Goal: Task Accomplishment & Management: Manage account settings

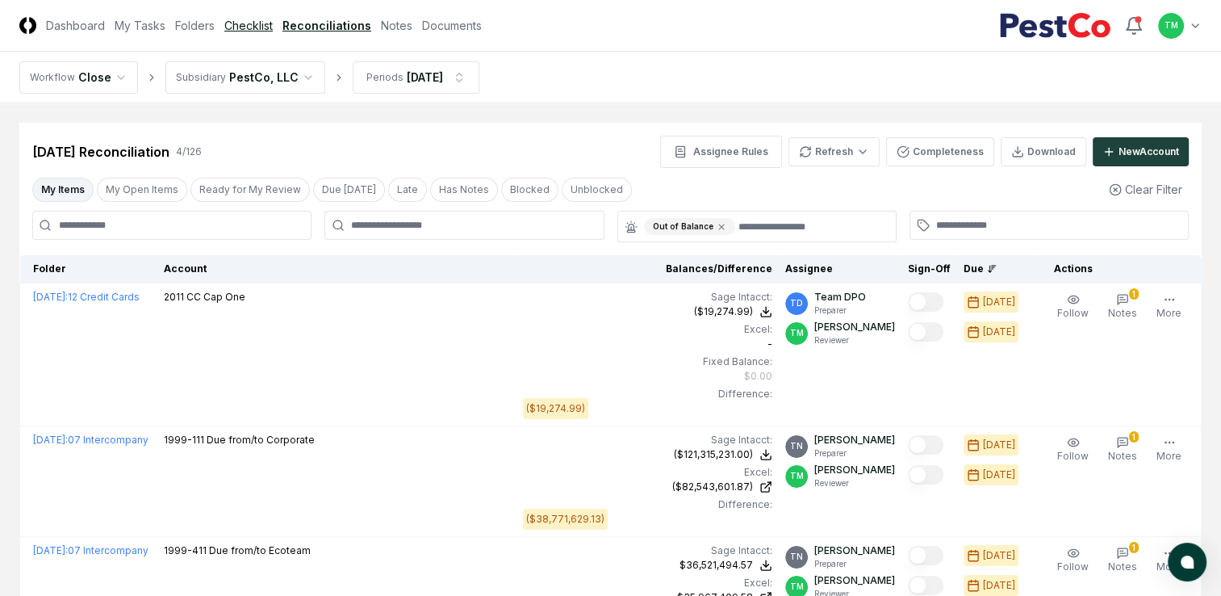
drag, startPoint x: 254, startPoint y: 25, endPoint x: 266, endPoint y: 29, distance: 12.8
click at [254, 25] on link "Checklist" at bounding box center [248, 25] width 48 height 17
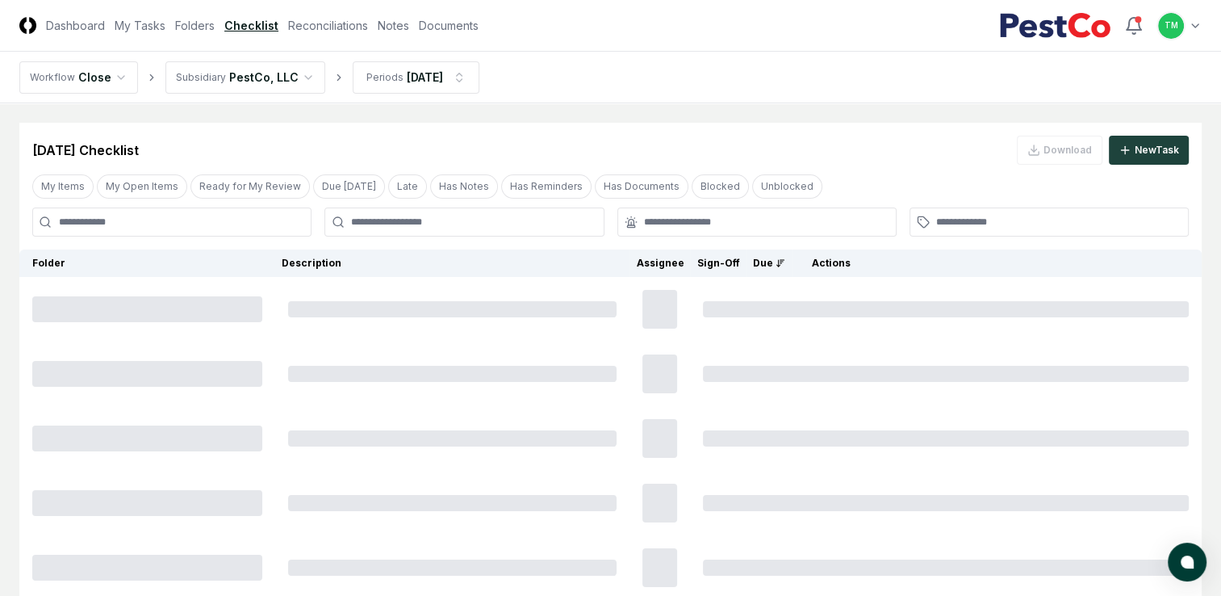
click at [446, 79] on html "CloseCore Dashboard My Tasks Folders Checklist Reconciliations Notes Documents …" at bounding box center [610, 358] width 1221 height 716
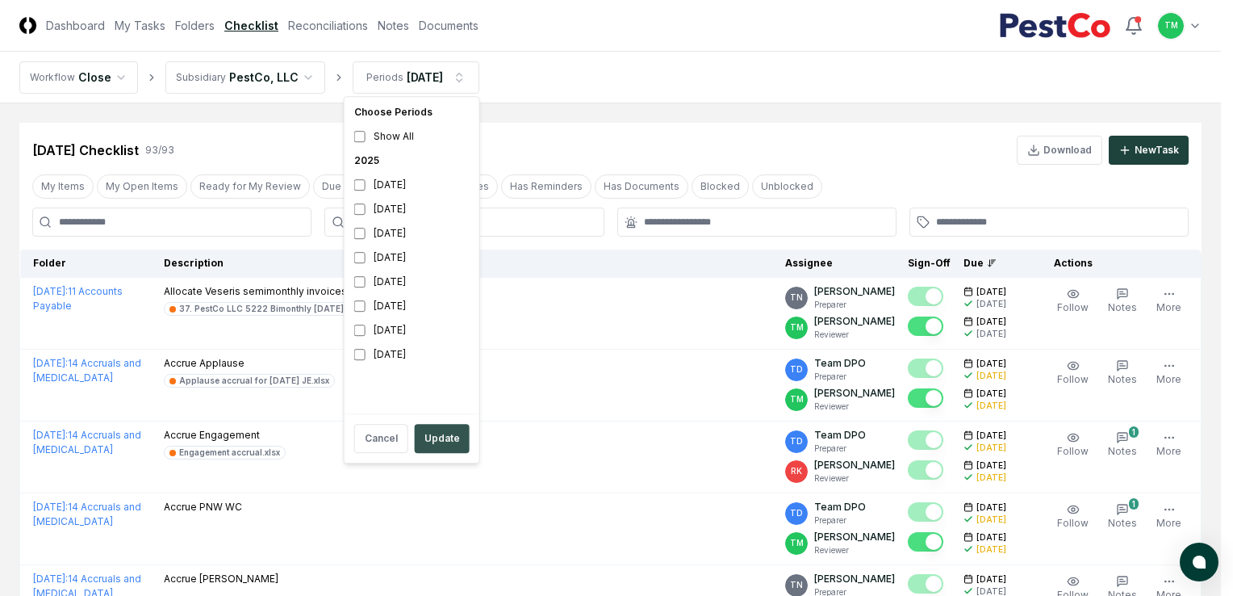
click at [444, 449] on button "Update" at bounding box center [442, 438] width 55 height 29
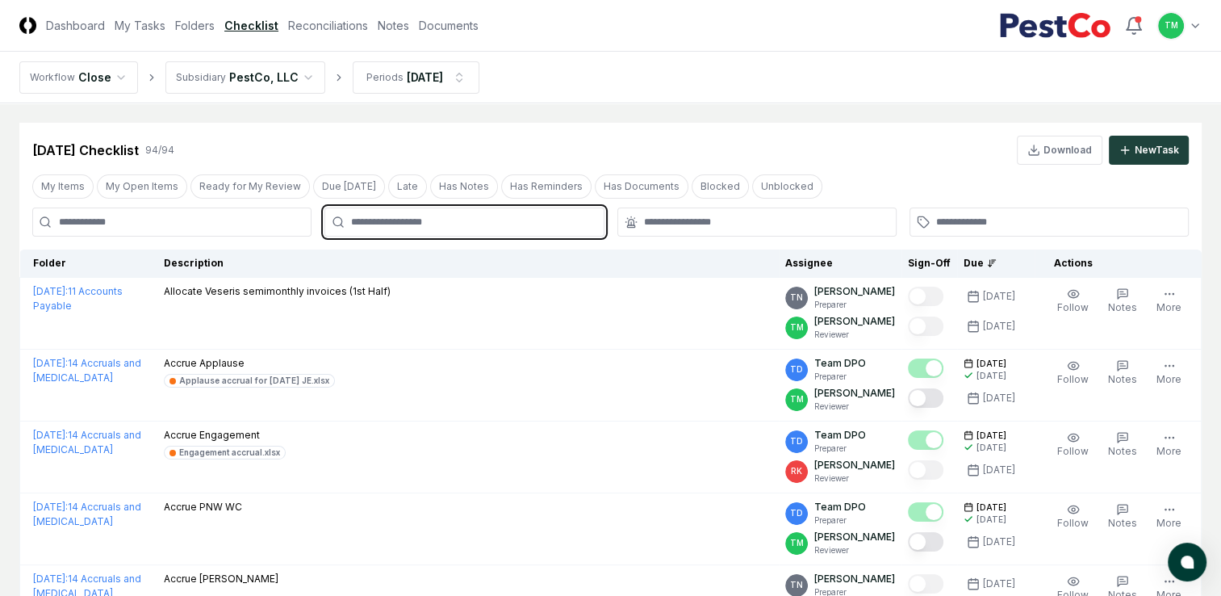
click at [390, 217] on input "text" at bounding box center [472, 222] width 242 height 15
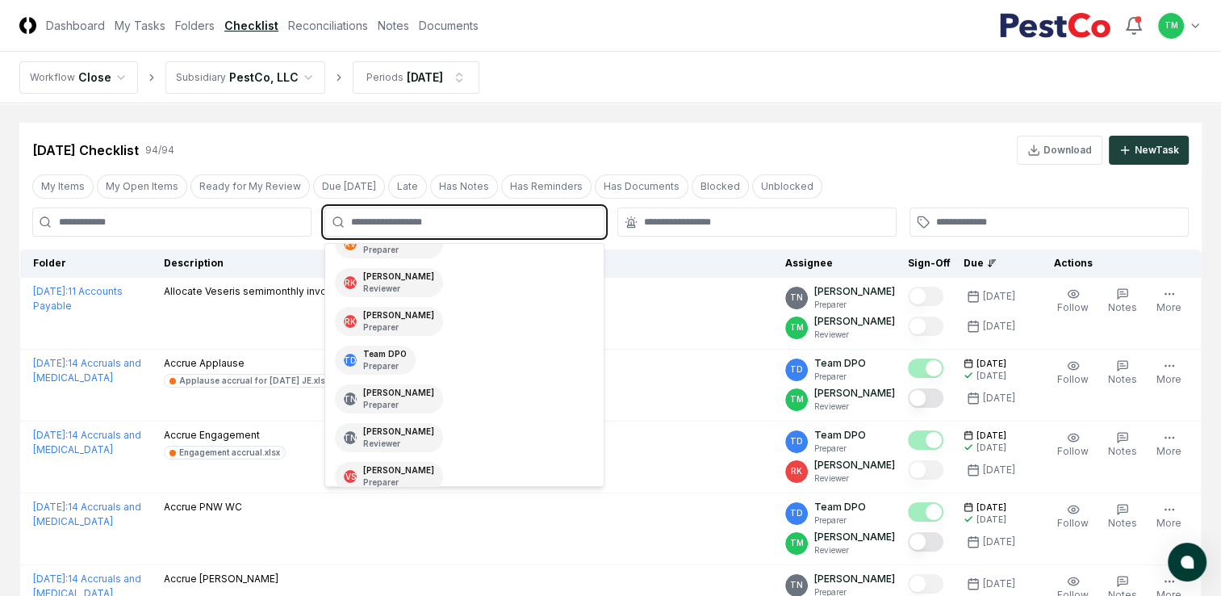
scroll to position [302, 0]
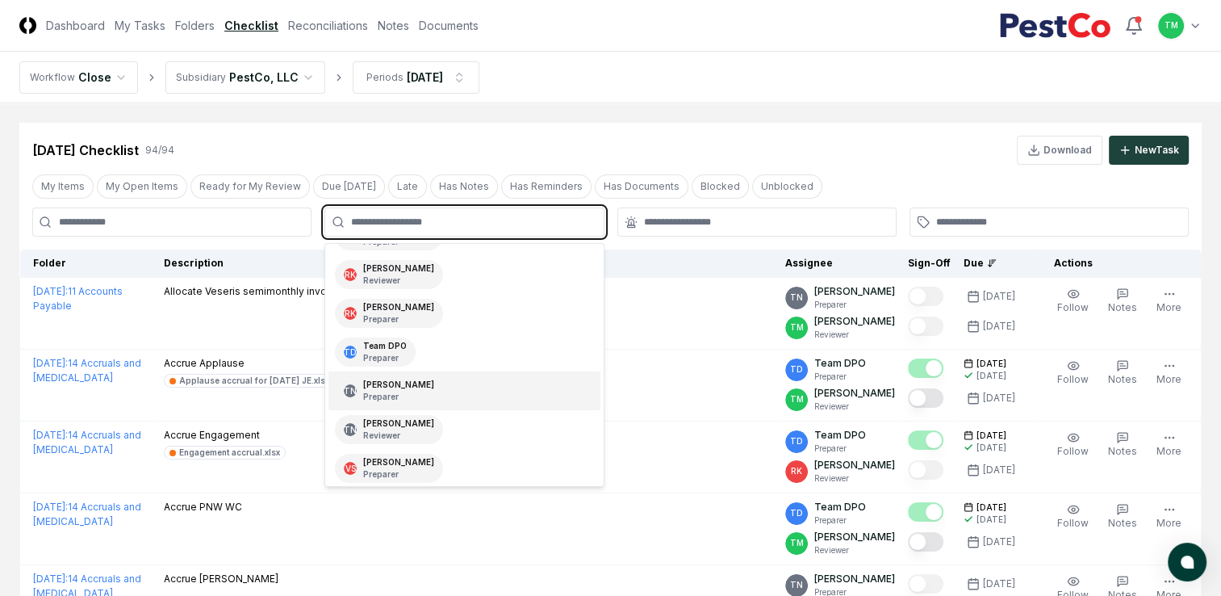
click at [446, 381] on div "TN [PERSON_NAME] Preparer" at bounding box center [463, 390] width 271 height 39
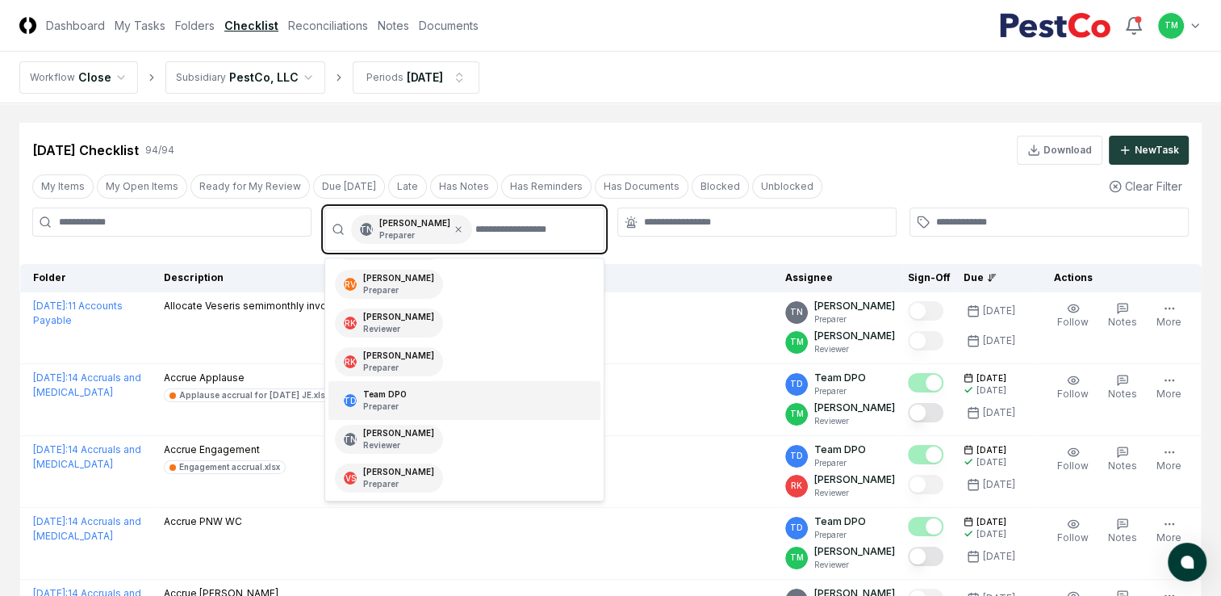
scroll to position [264, 0]
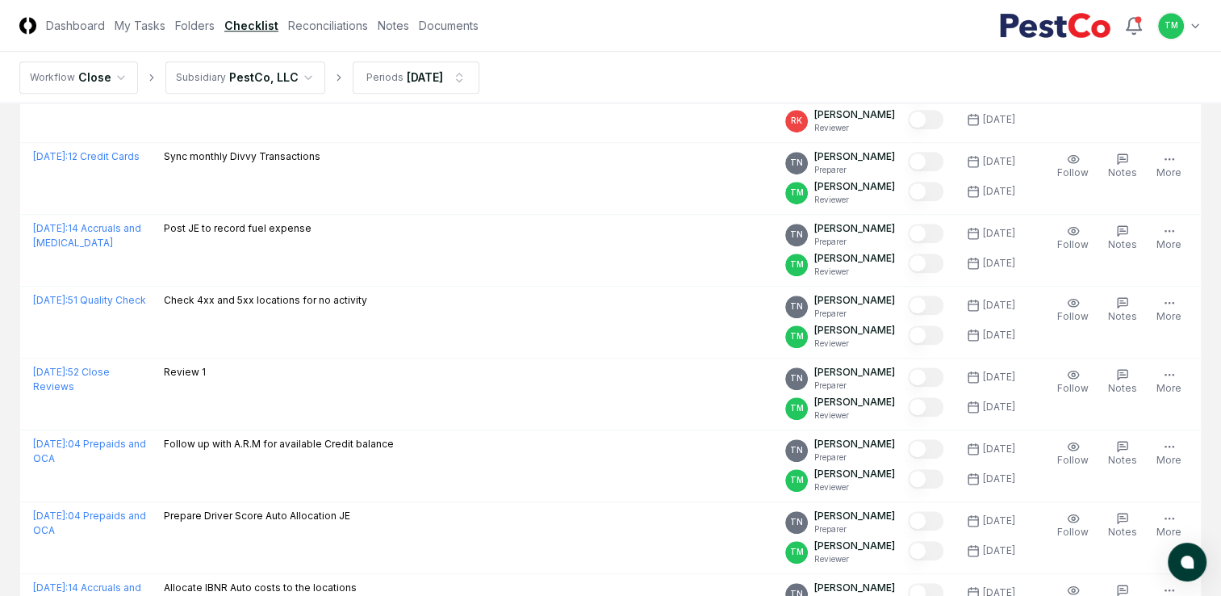
scroll to position [1029, 0]
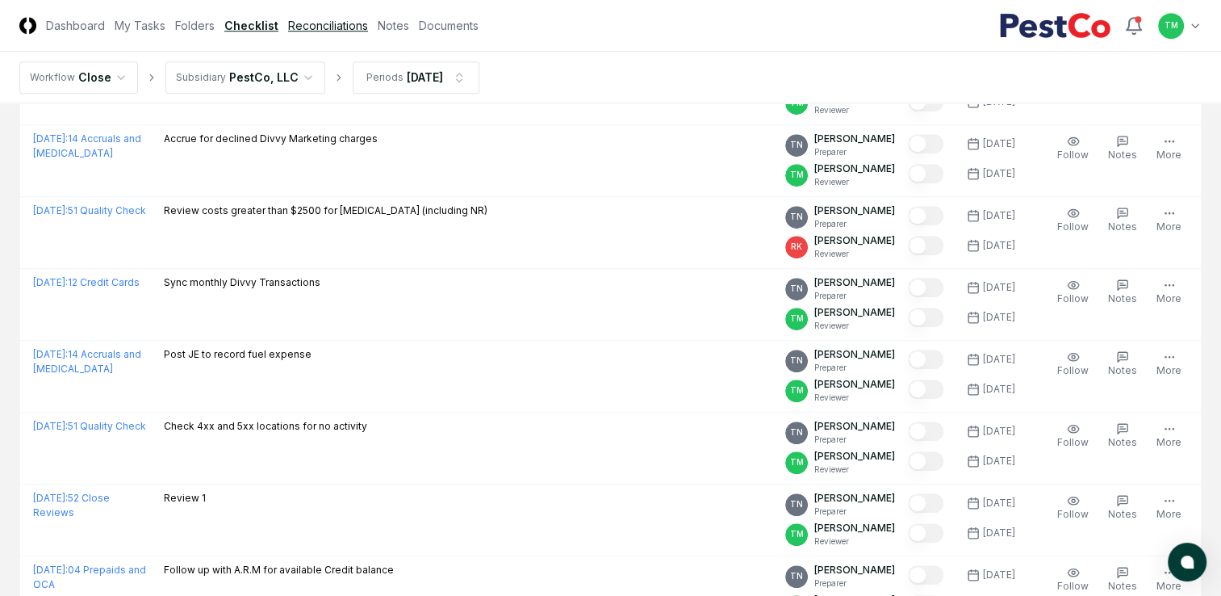
click at [317, 25] on link "Reconciliations" at bounding box center [328, 25] width 80 height 17
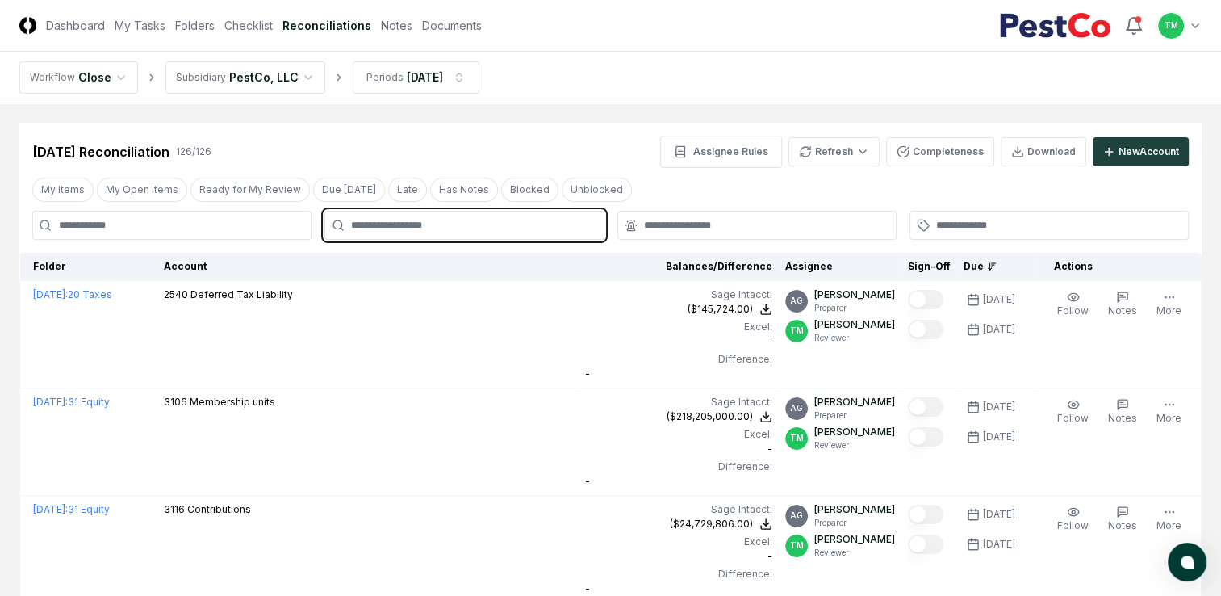
click at [404, 225] on input "text" at bounding box center [472, 225] width 242 height 15
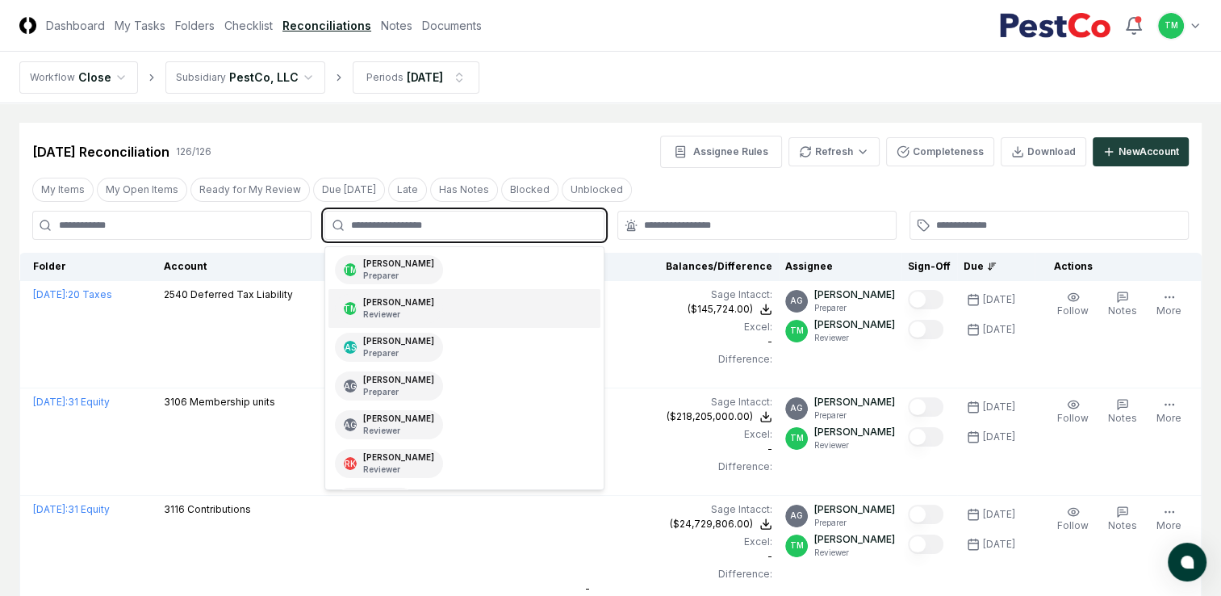
click at [416, 301] on div "[PERSON_NAME] Reviewer" at bounding box center [398, 308] width 71 height 24
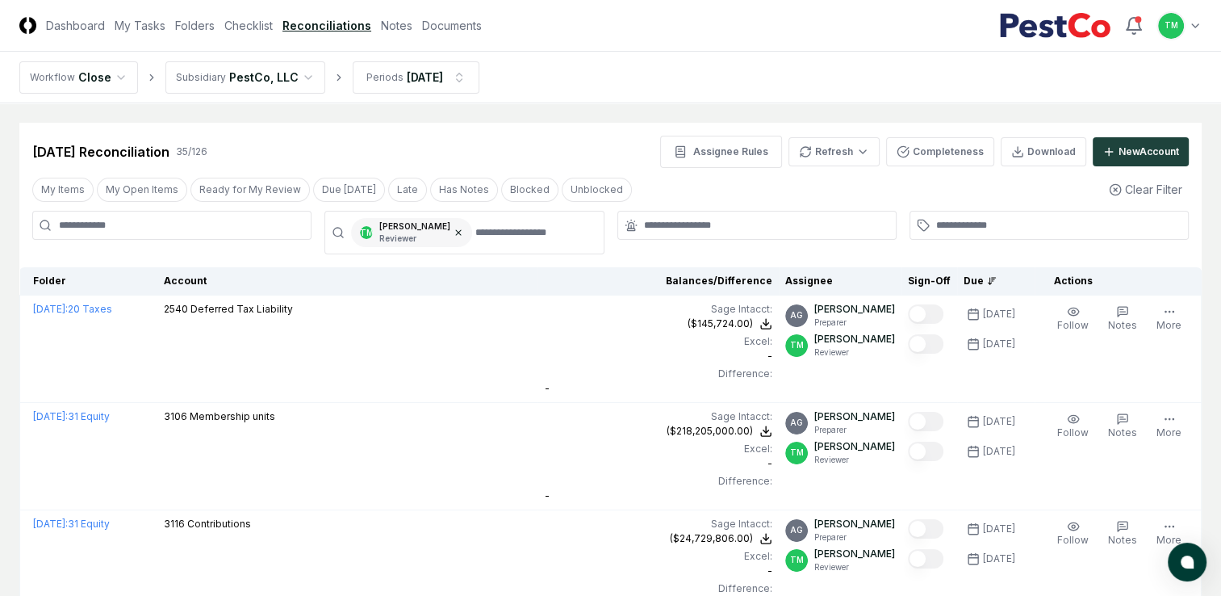
click at [461, 234] on icon at bounding box center [458, 232] width 5 height 5
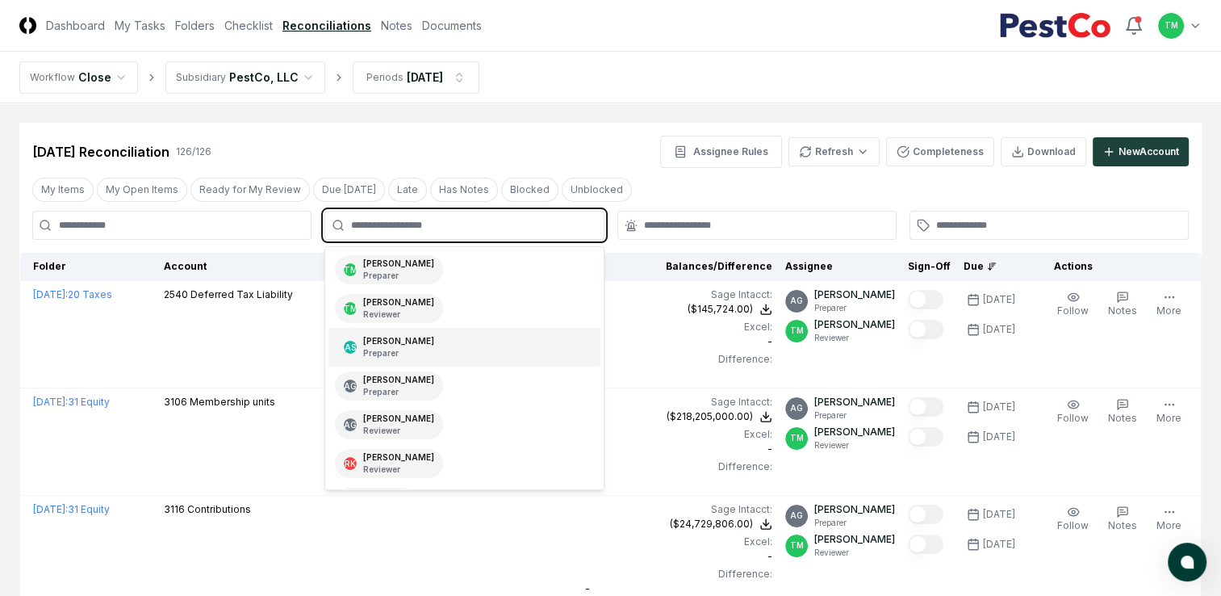
click at [468, 226] on input "text" at bounding box center [472, 225] width 242 height 15
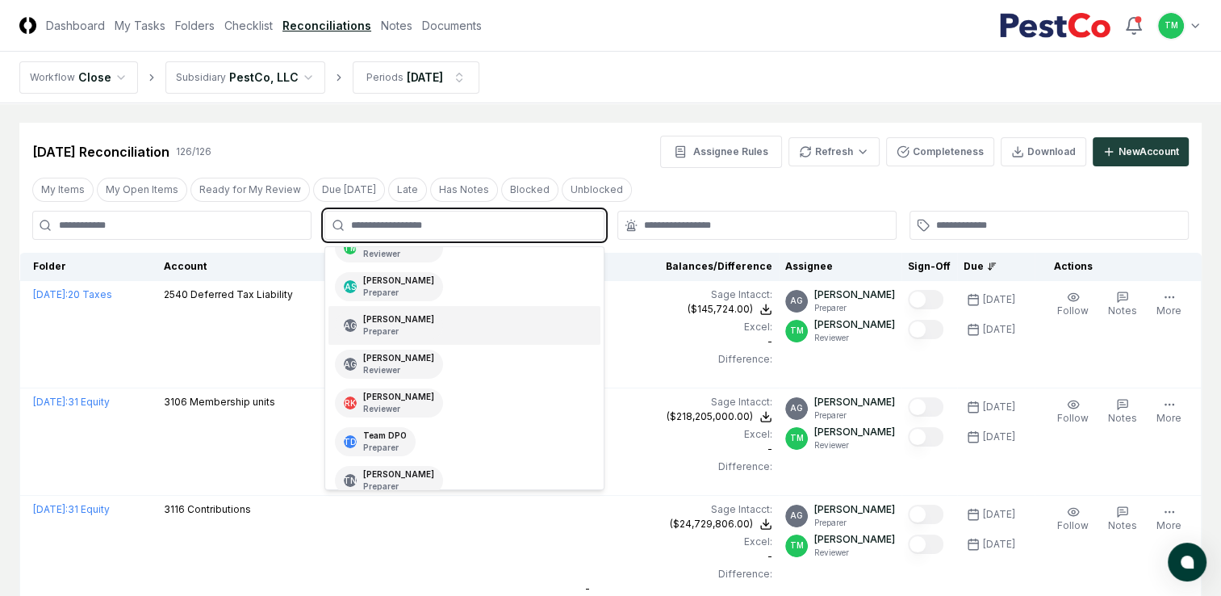
scroll to position [149, 0]
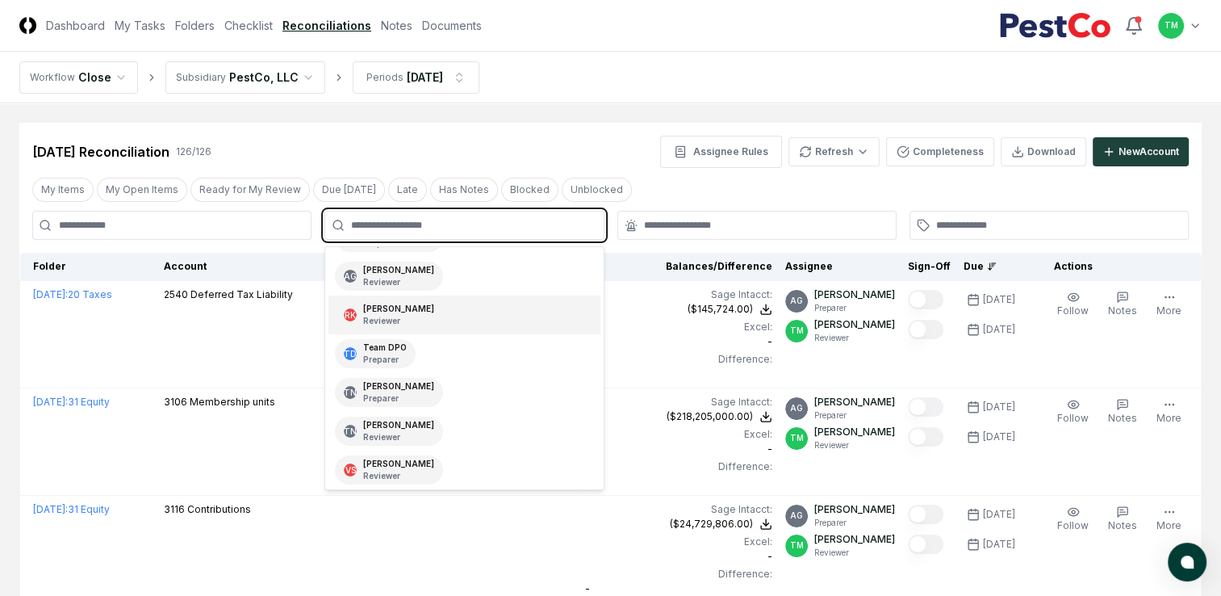
click at [400, 317] on p "Reviewer" at bounding box center [398, 321] width 71 height 12
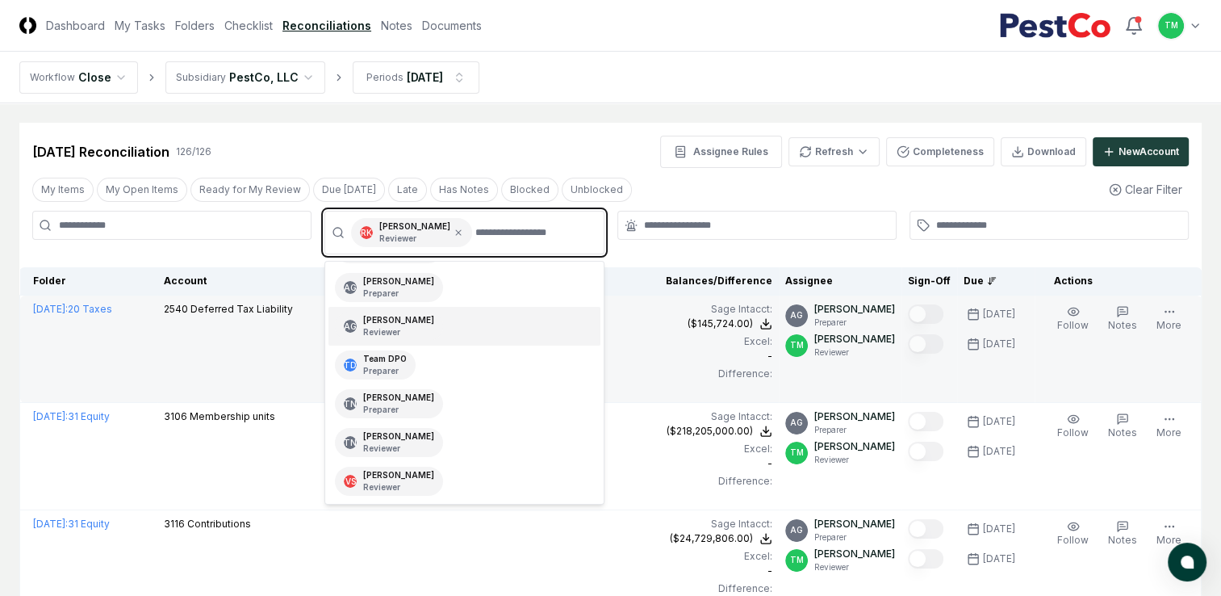
scroll to position [110, 0]
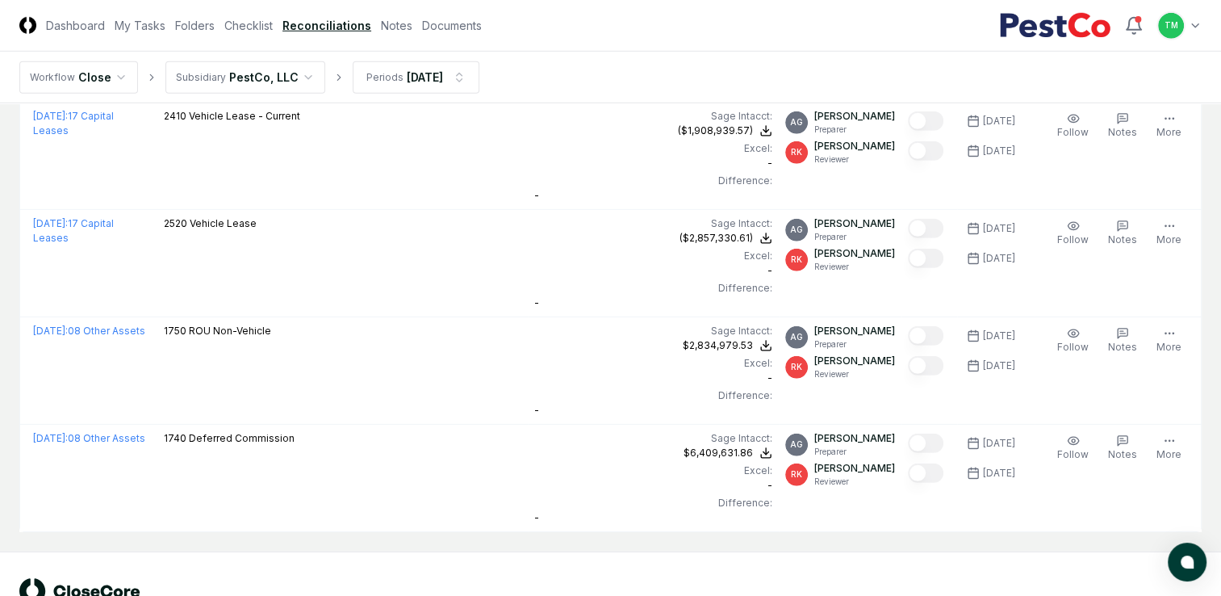
scroll to position [4867, 0]
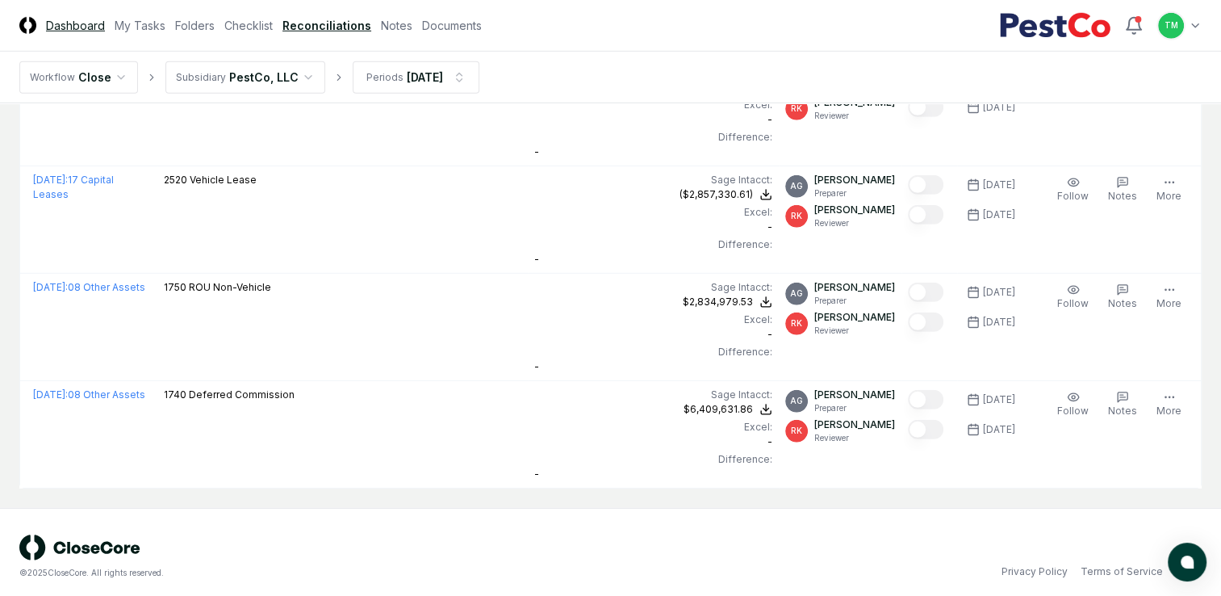
click at [76, 27] on link "Dashboard" at bounding box center [75, 25] width 59 height 17
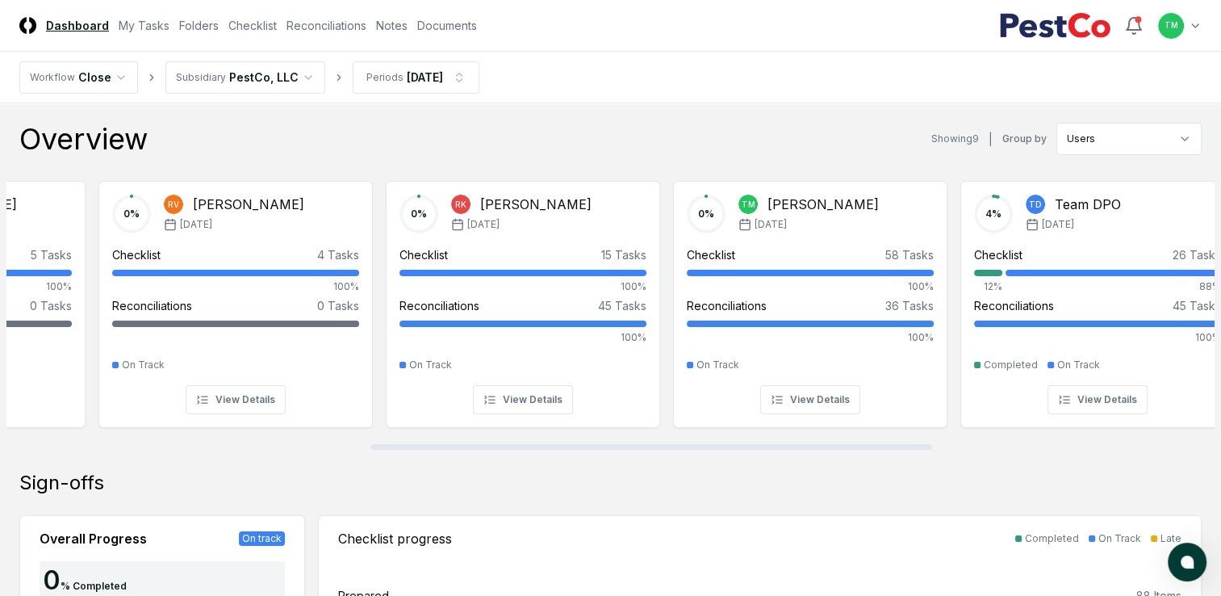
scroll to position [0, 810]
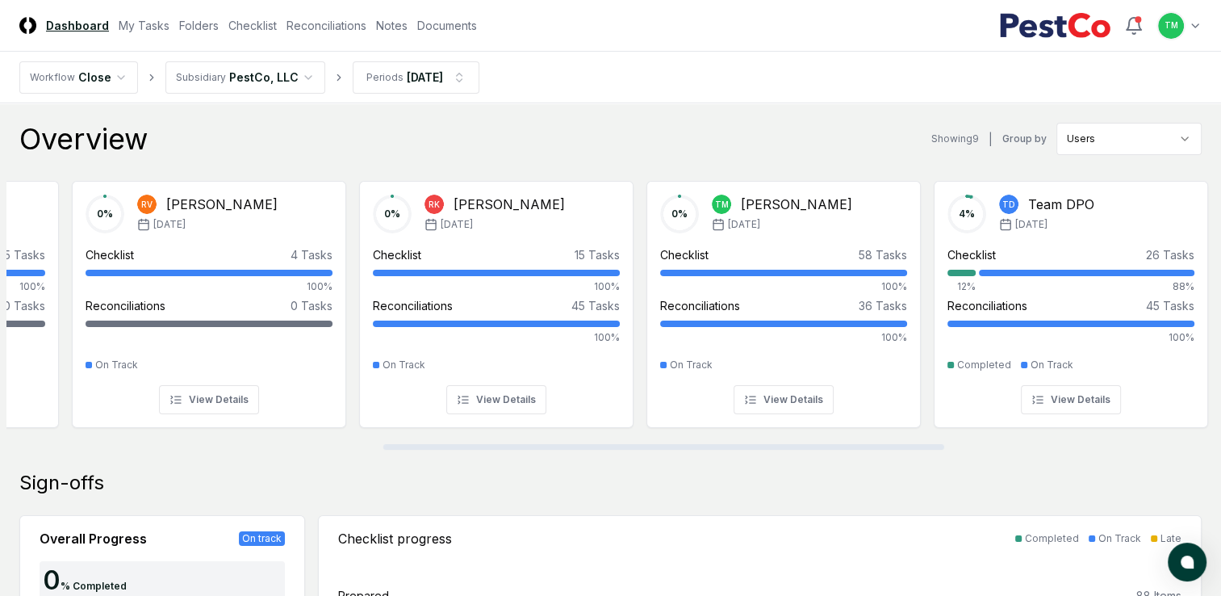
drag, startPoint x: 509, startPoint y: 447, endPoint x: 885, endPoint y: 458, distance: 375.5
click at [885, 450] on div at bounding box center [663, 447] width 561 height 6
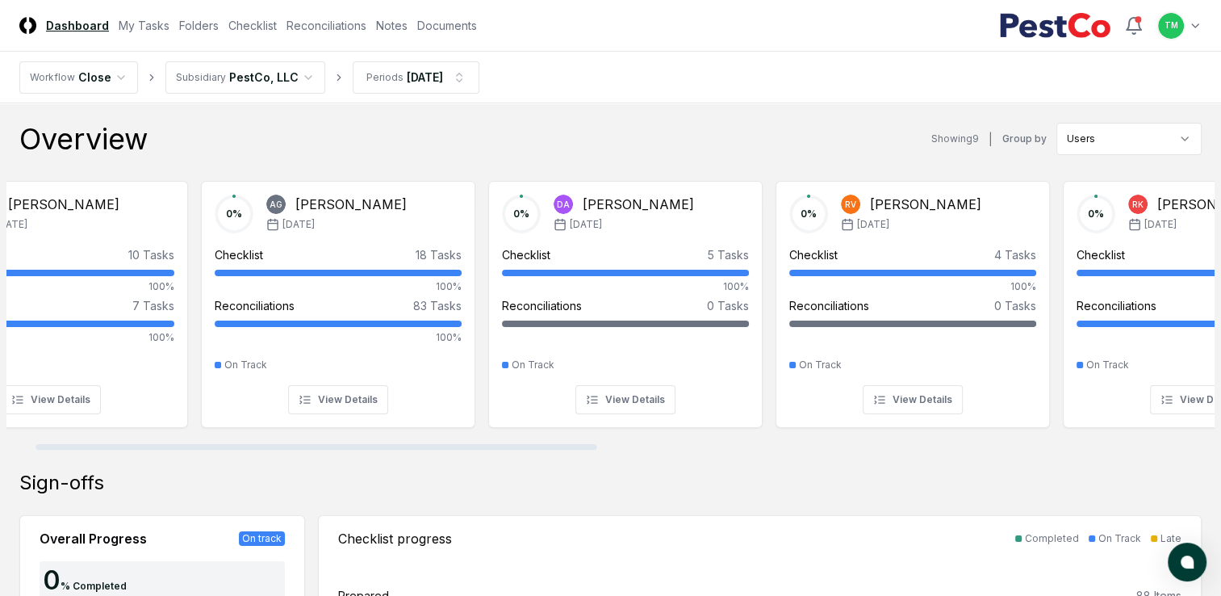
scroll to position [0, 0]
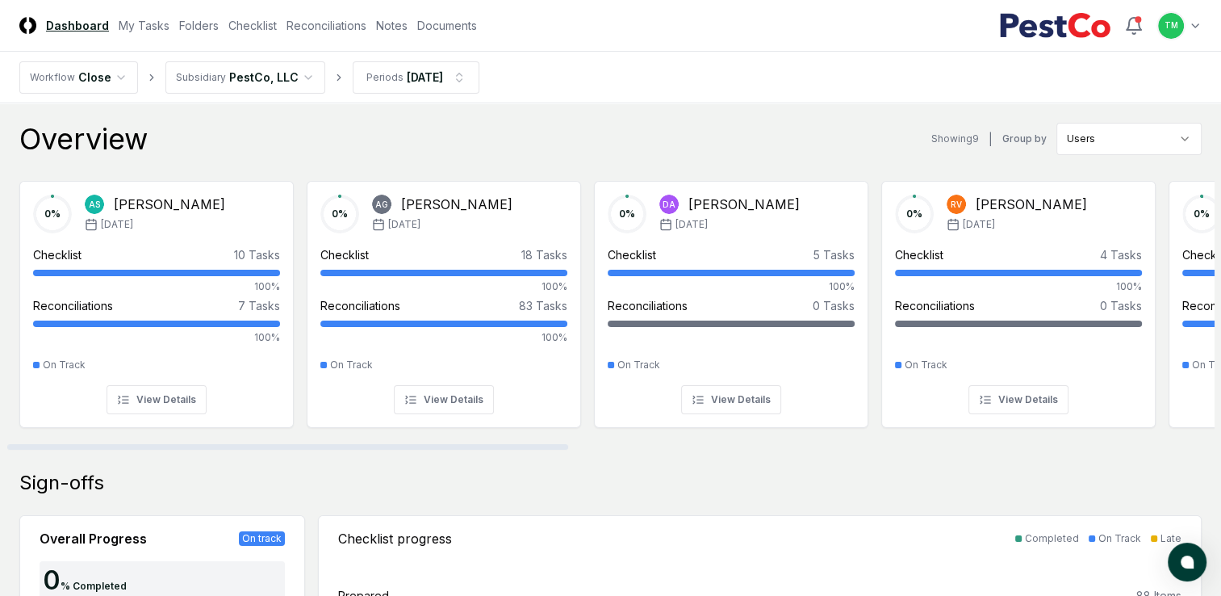
drag, startPoint x: 513, startPoint y: 447, endPoint x: 53, endPoint y: 466, distance: 459.6
click at [59, 450] on div at bounding box center [287, 447] width 561 height 6
